Goal: Navigation & Orientation: Understand site structure

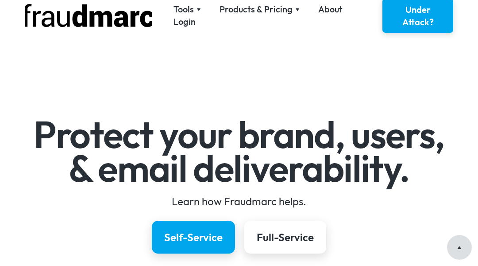
scroll to position [1480, 0]
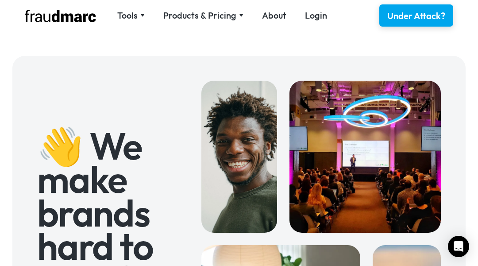
scroll to position [806, 0]
